Goal: Navigation & Orientation: Find specific page/section

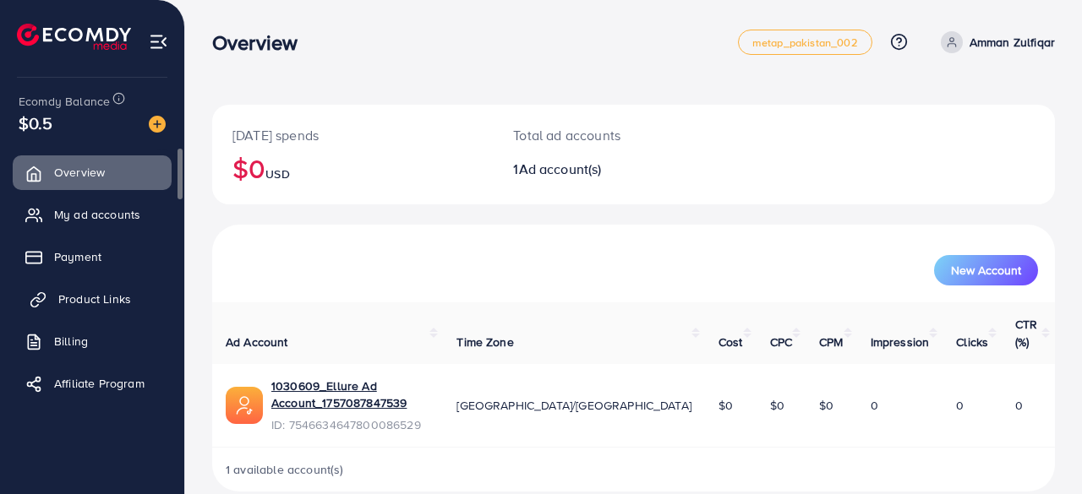
click at [118, 304] on span "Product Links" at bounding box center [94, 299] width 73 height 17
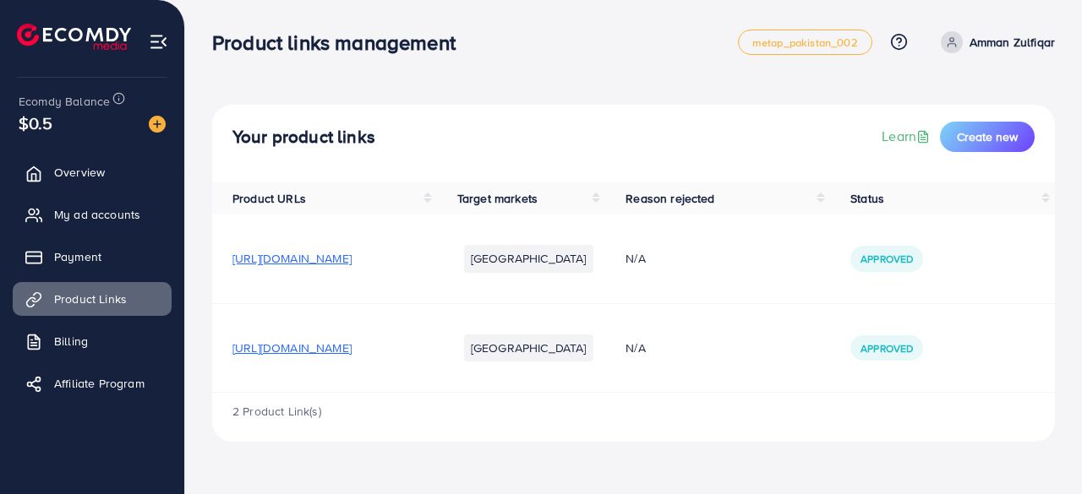
click at [617, 68] on nav "Product links management metap_pakistan_002 Help Center Contact Support Plans a…" at bounding box center [633, 42] width 843 height 60
click at [664, 53] on div "Product links management" at bounding box center [475, 42] width 526 height 25
click at [327, 254] on span "https://ellure.co/products/ellure-underarm-sweat-pads" at bounding box center [291, 258] width 119 height 17
drag, startPoint x: 428, startPoint y: 258, endPoint x: 388, endPoint y: 263, distance: 40.9
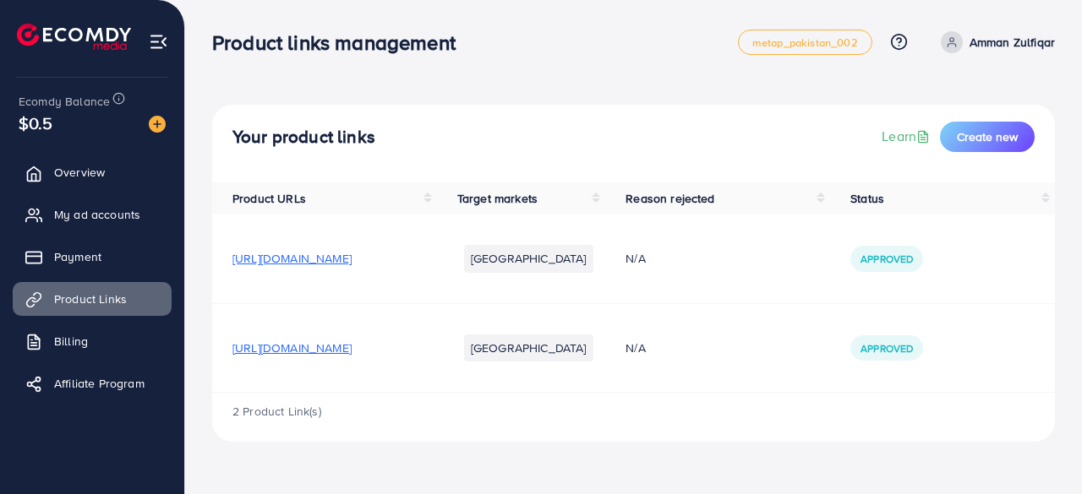
drag, startPoint x: 388, startPoint y: 263, endPoint x: 360, endPoint y: 261, distance: 27.9
